Goal: Transaction & Acquisition: Purchase product/service

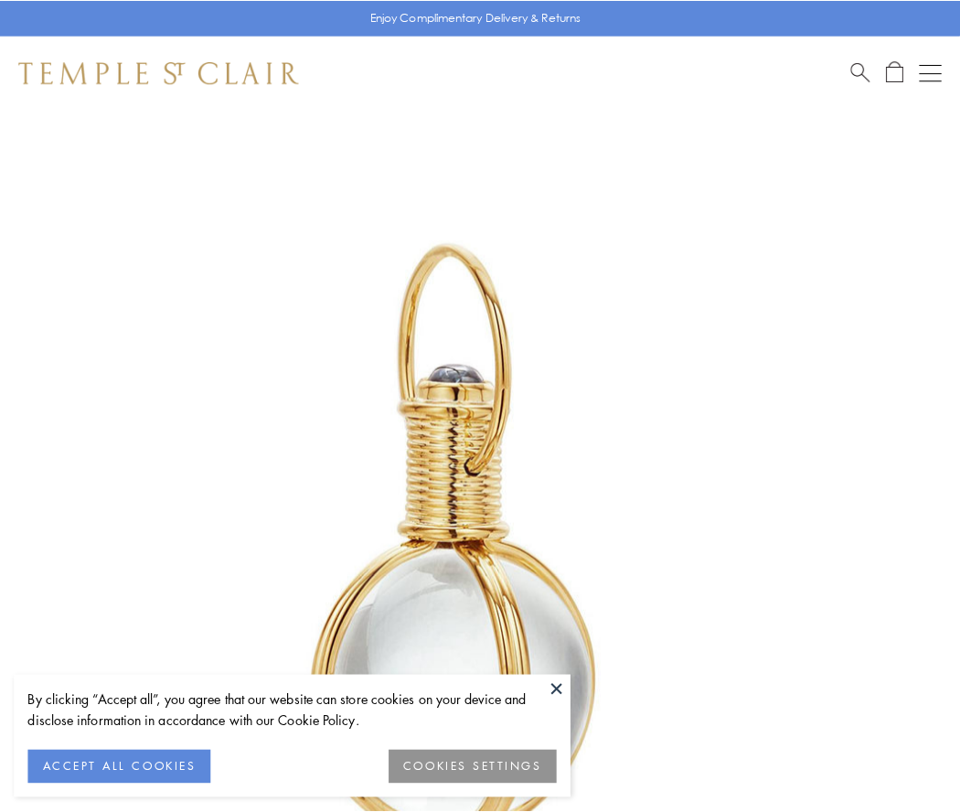
scroll to position [477, 0]
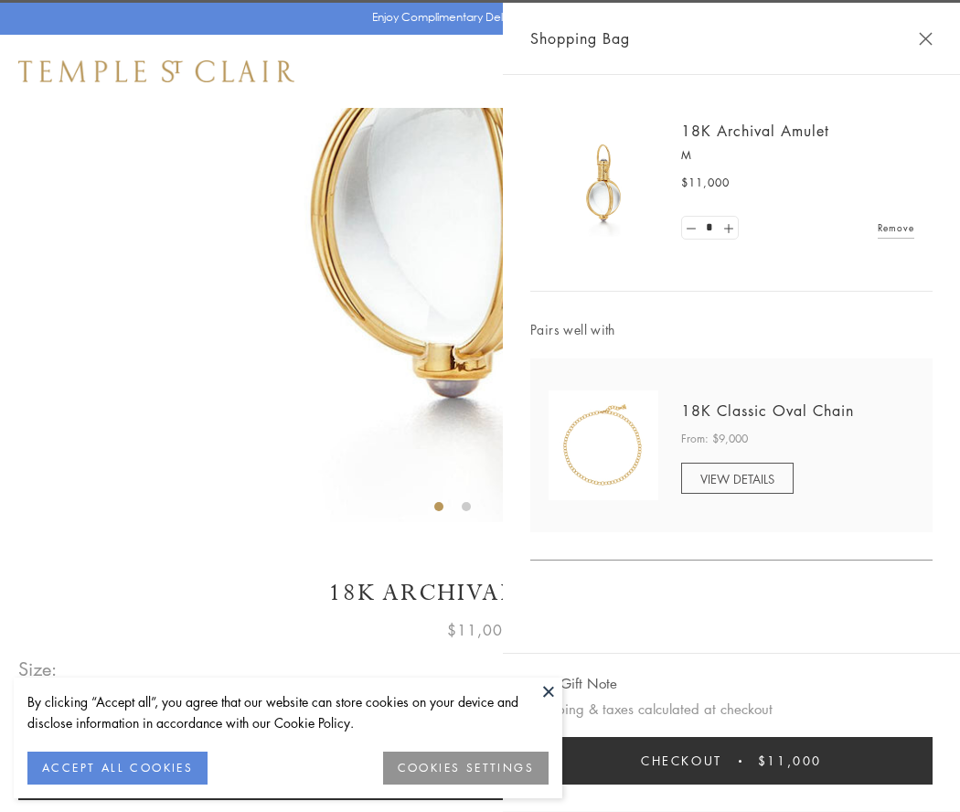
click at [732, 761] on button "Checkout $11,000" at bounding box center [731, 761] width 402 height 48
